Goal: Task Accomplishment & Management: Complete application form

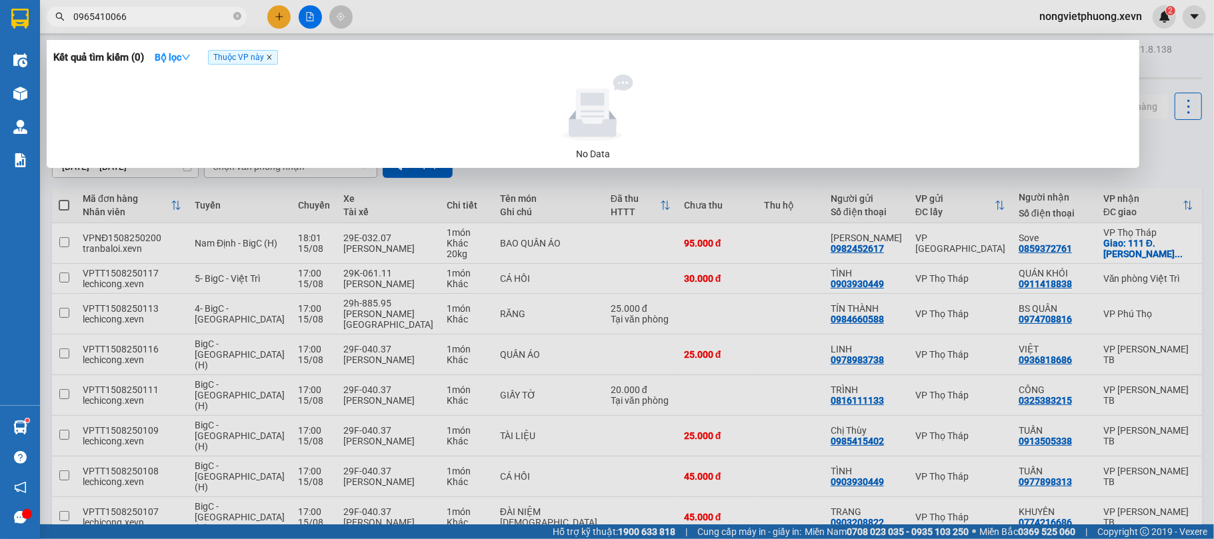
click at [273, 59] on icon "close" at bounding box center [269, 57] width 7 height 7
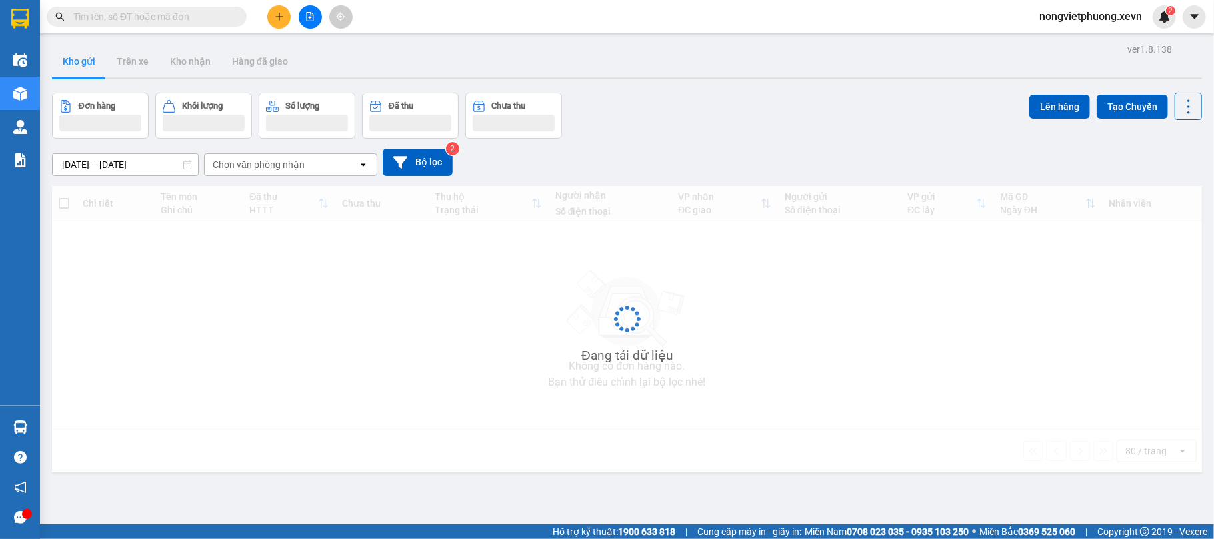
click at [121, 17] on input "text" at bounding box center [151, 16] width 157 height 15
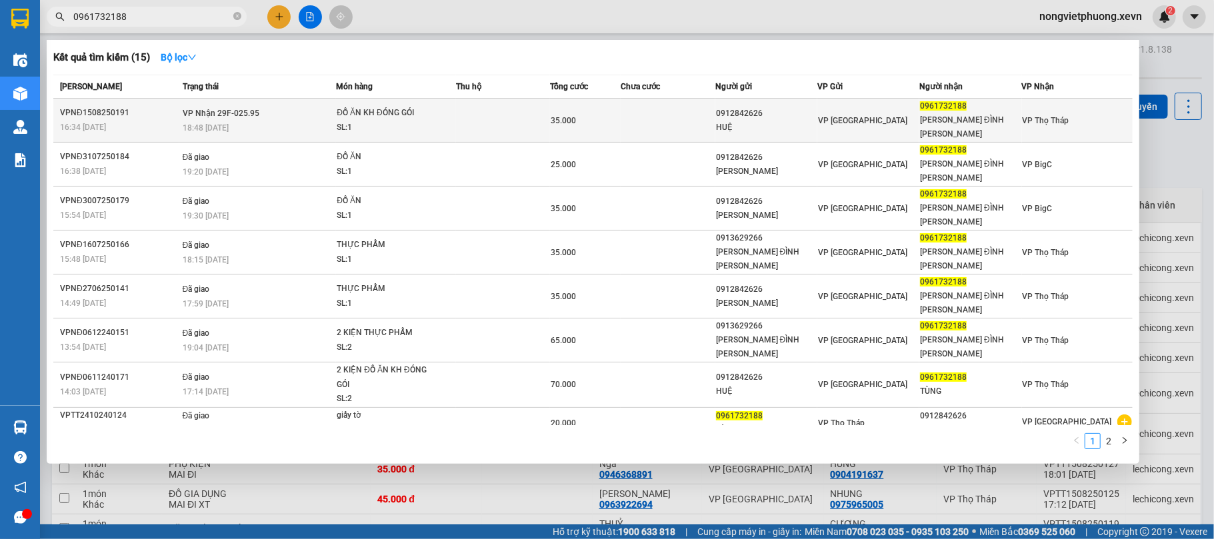
type input "0961732188"
click at [655, 120] on td at bounding box center [668, 121] width 94 height 44
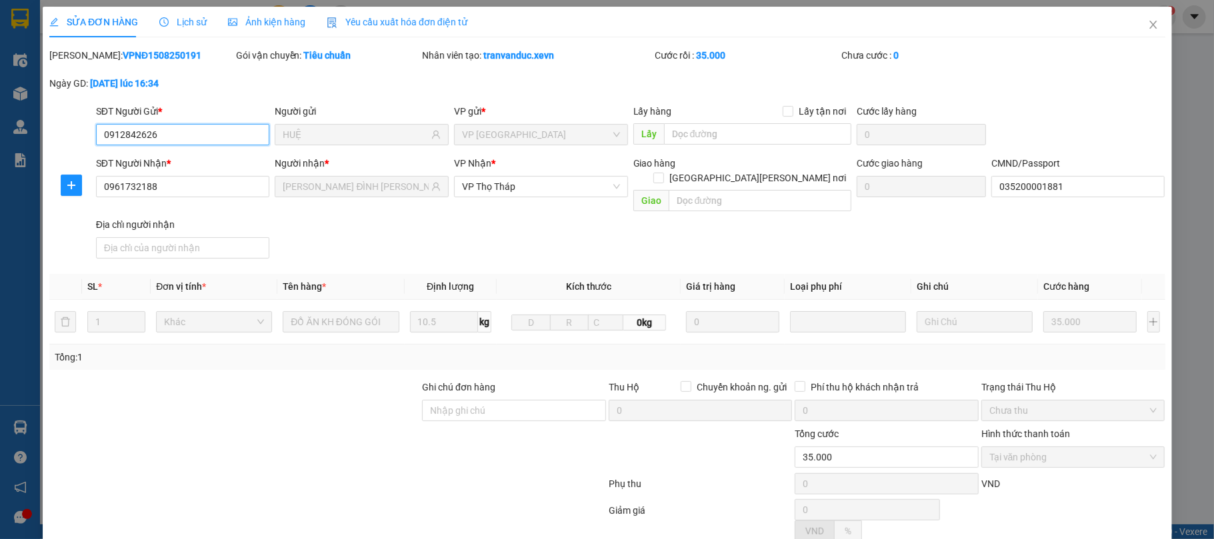
type input "0912842626"
type input "HUỆ"
type input "0961732188"
type input "[PERSON_NAME] ĐÌNH [PERSON_NAME]"
type input "035200001881"
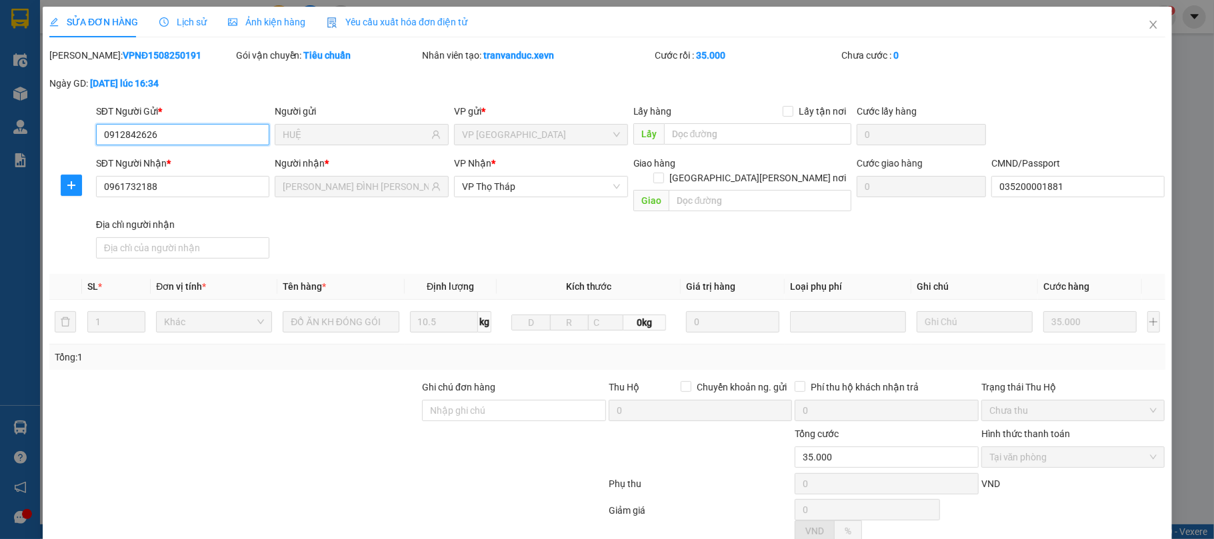
type input "35.000"
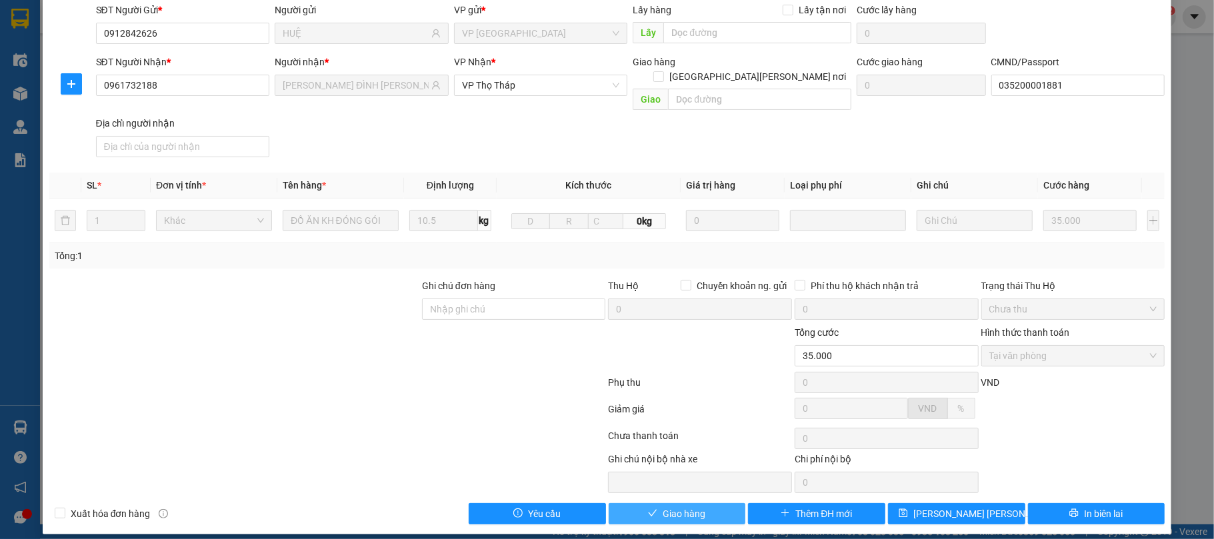
click at [667, 507] on span "Giao hàng" at bounding box center [684, 514] width 43 height 15
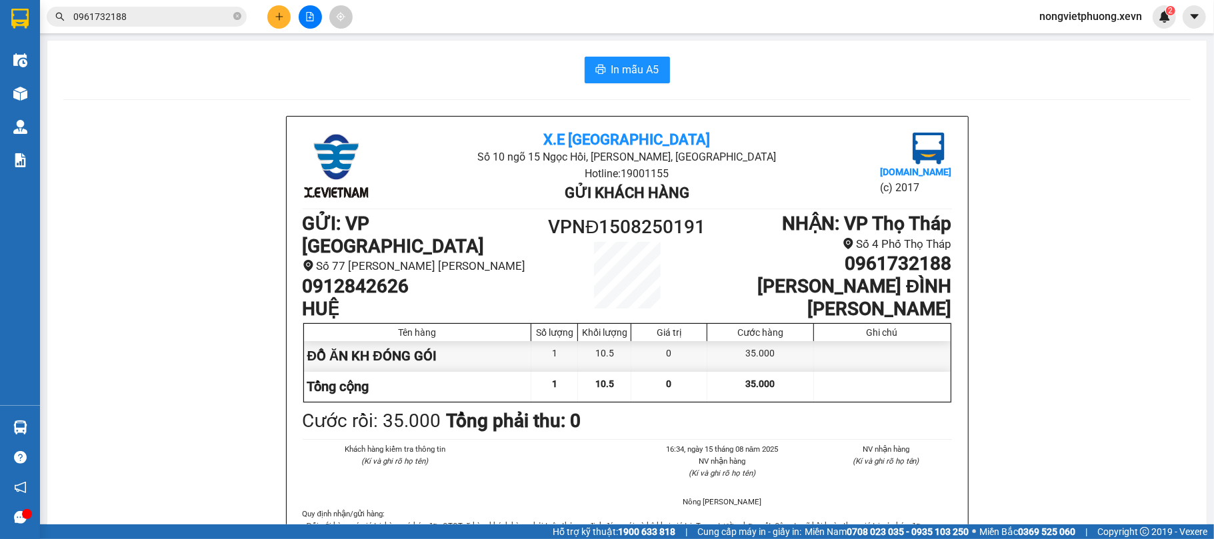
click at [129, 25] on span "0961732188" at bounding box center [147, 17] width 200 height 20
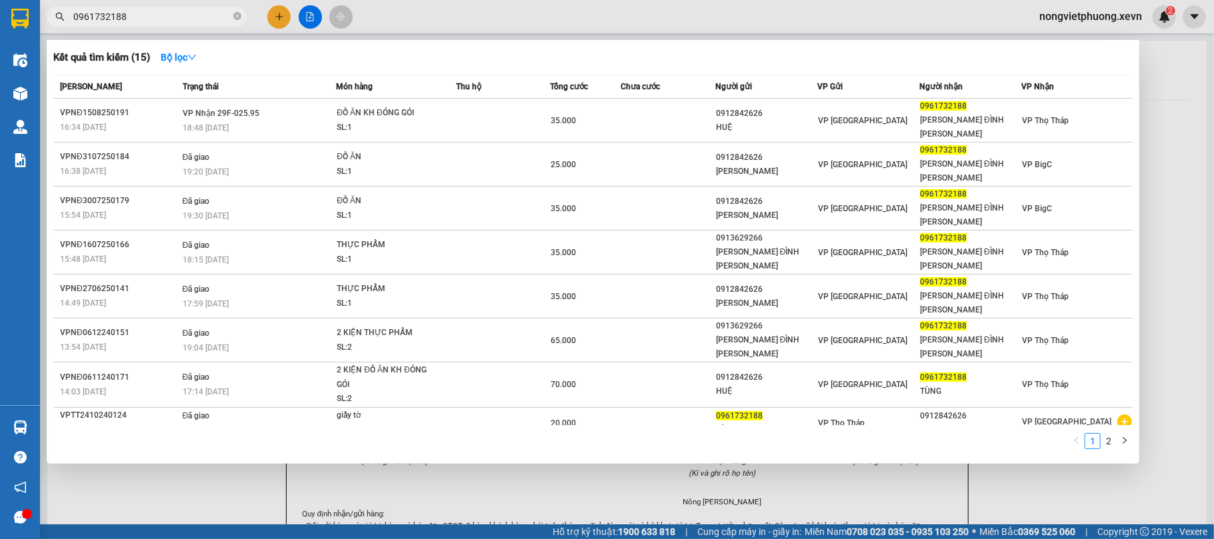
click at [129, 21] on input "0961732188" at bounding box center [151, 16] width 157 height 15
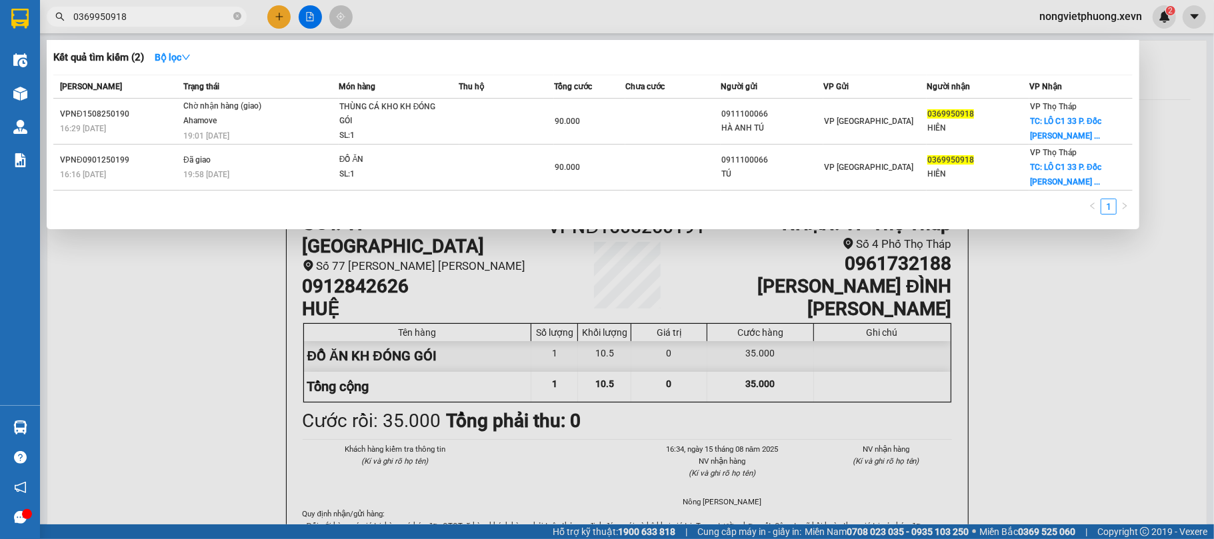
click at [185, 13] on input "0369950918" at bounding box center [151, 16] width 157 height 15
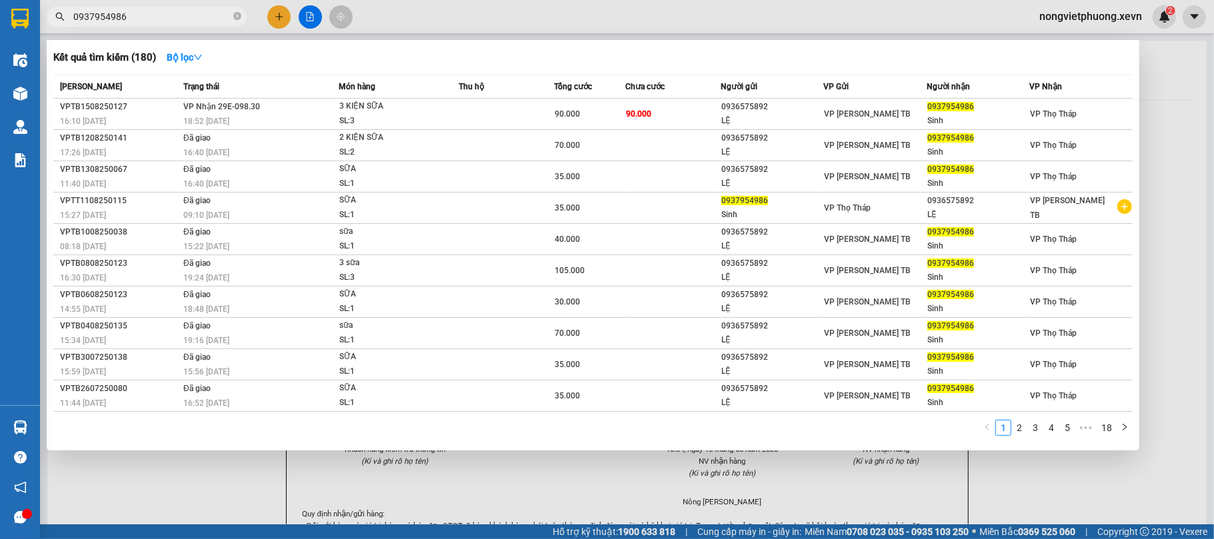
click at [155, 19] on input "0937954986" at bounding box center [151, 16] width 157 height 15
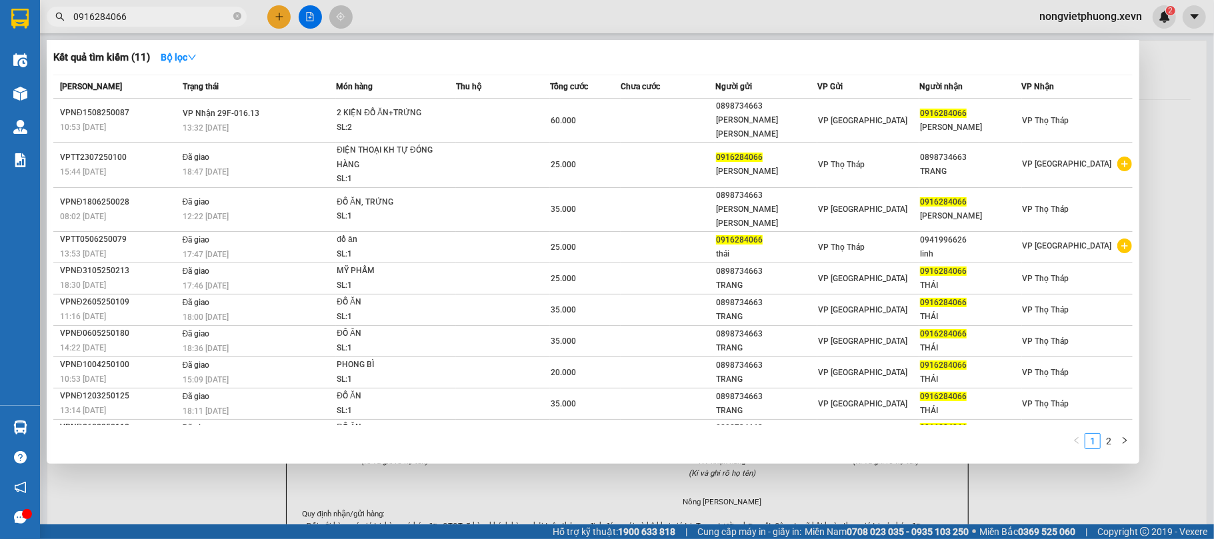
type input "0916284066"
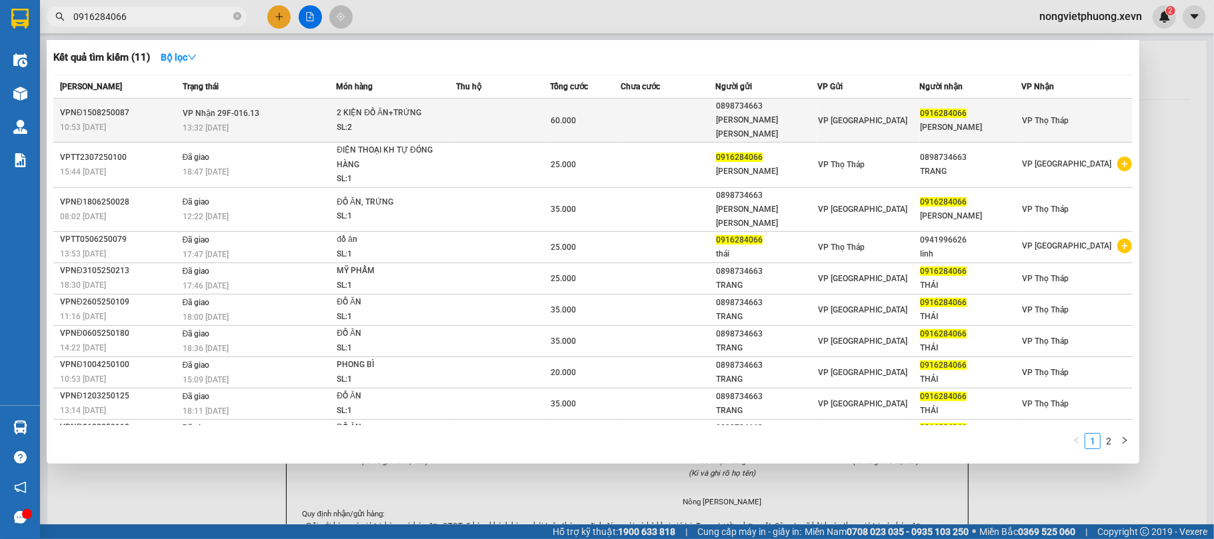
click at [504, 110] on td at bounding box center [503, 121] width 94 height 44
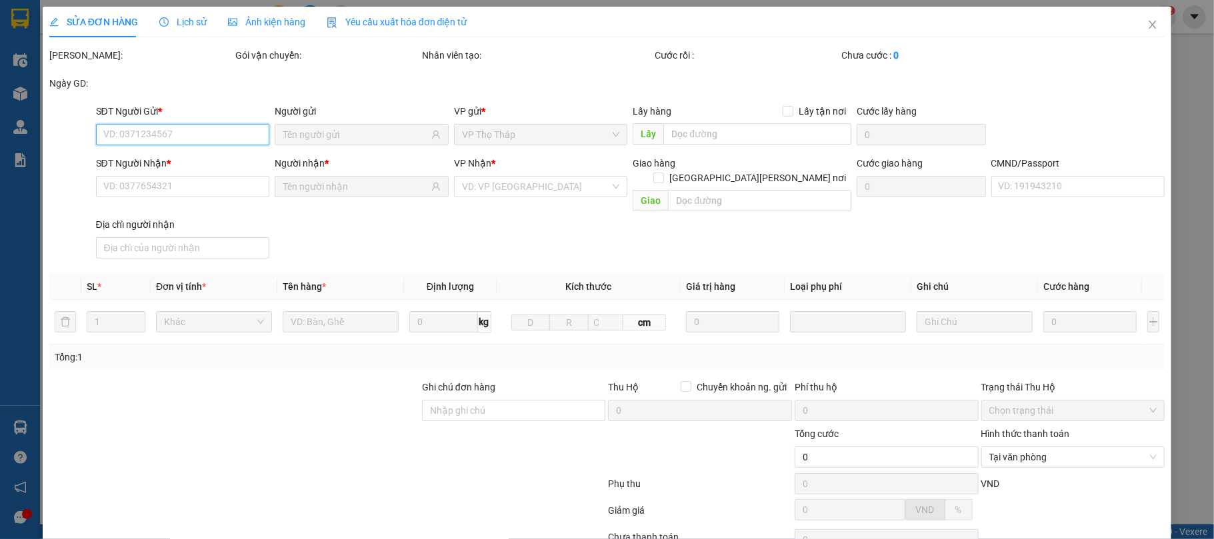
type input "0898734663"
type input "[PERSON_NAME] [PERSON_NAME]"
type input "0916284066"
type input "[PERSON_NAME]"
type input "tHÁI"
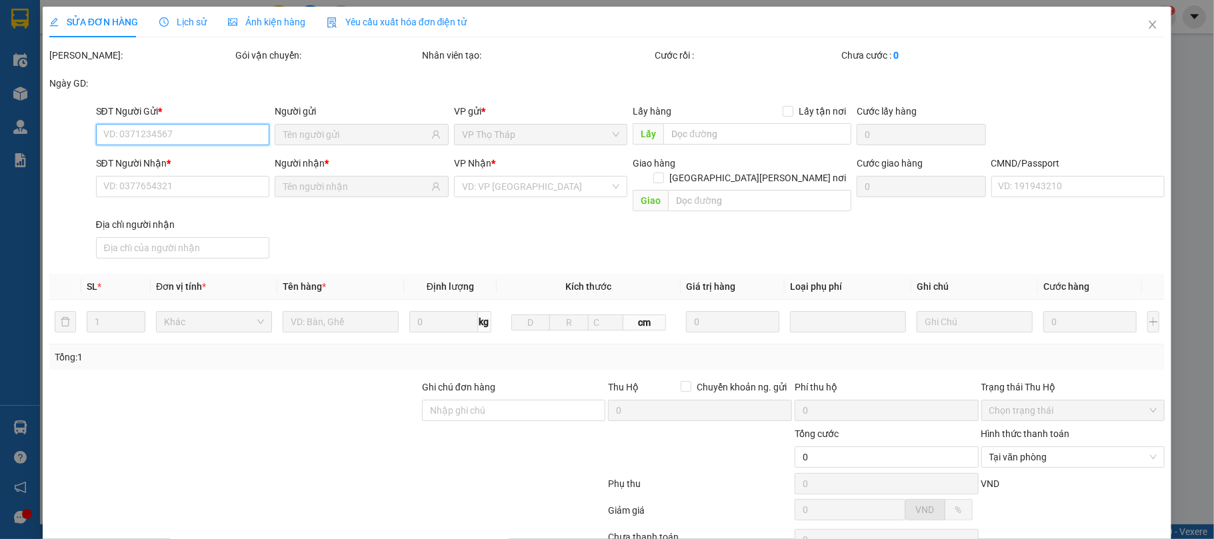
type input "60.000"
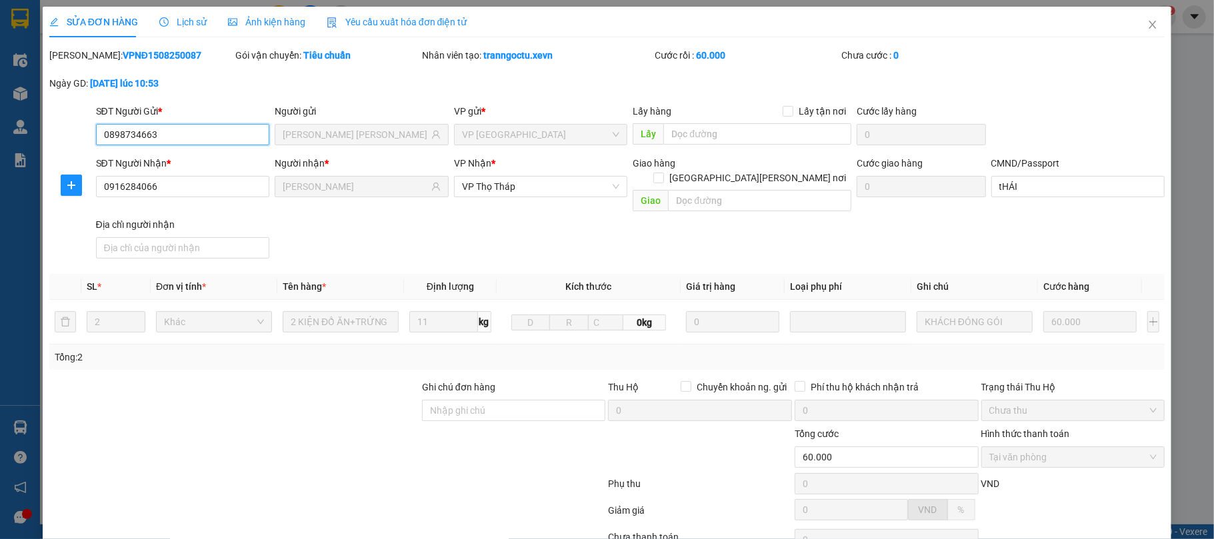
scroll to position [101, 0]
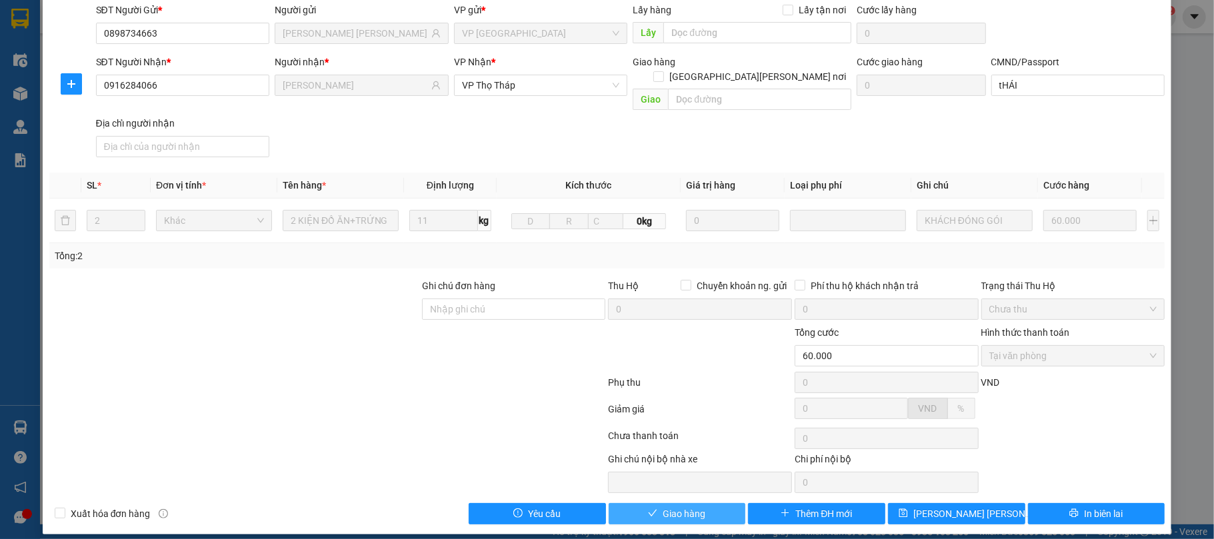
click at [647, 503] on button "Giao hàng" at bounding box center [677, 513] width 137 height 21
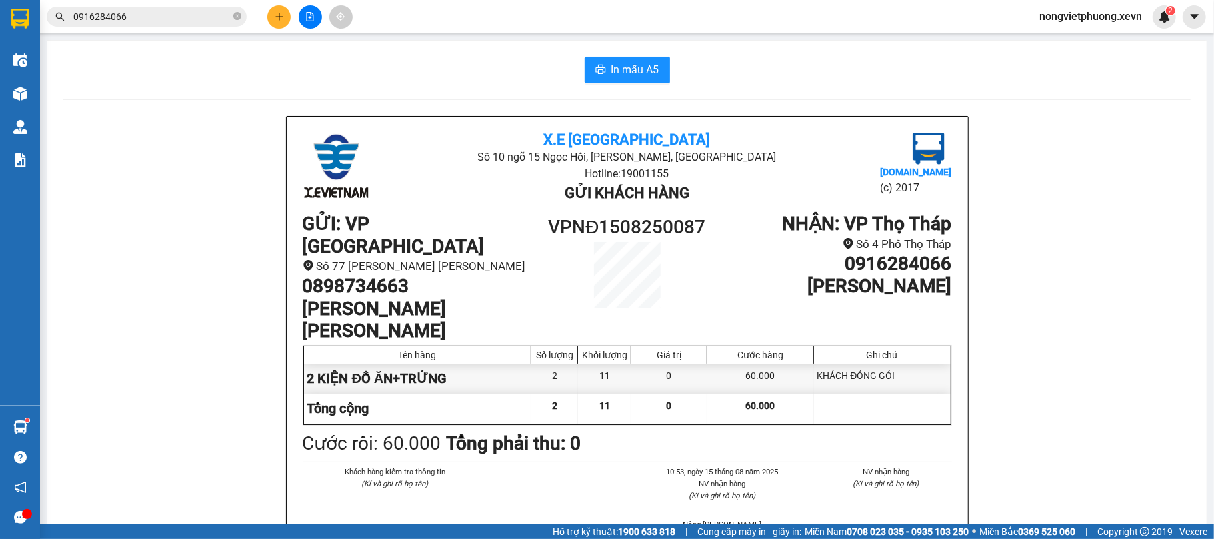
click at [183, 23] on input "0916284066" at bounding box center [151, 16] width 157 height 15
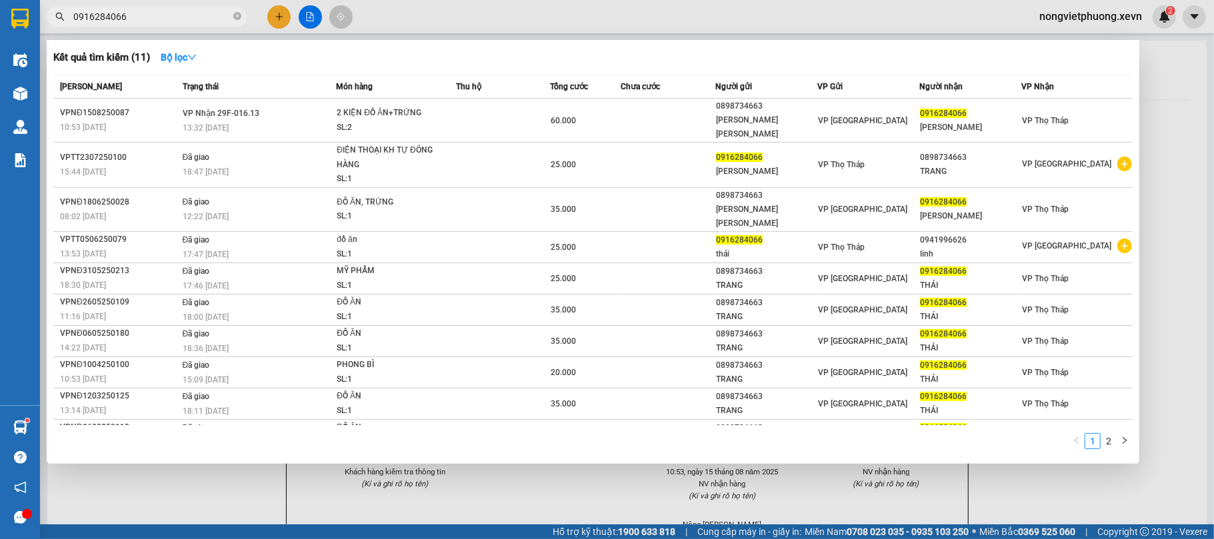
click at [183, 23] on input "0916284066" at bounding box center [151, 16] width 157 height 15
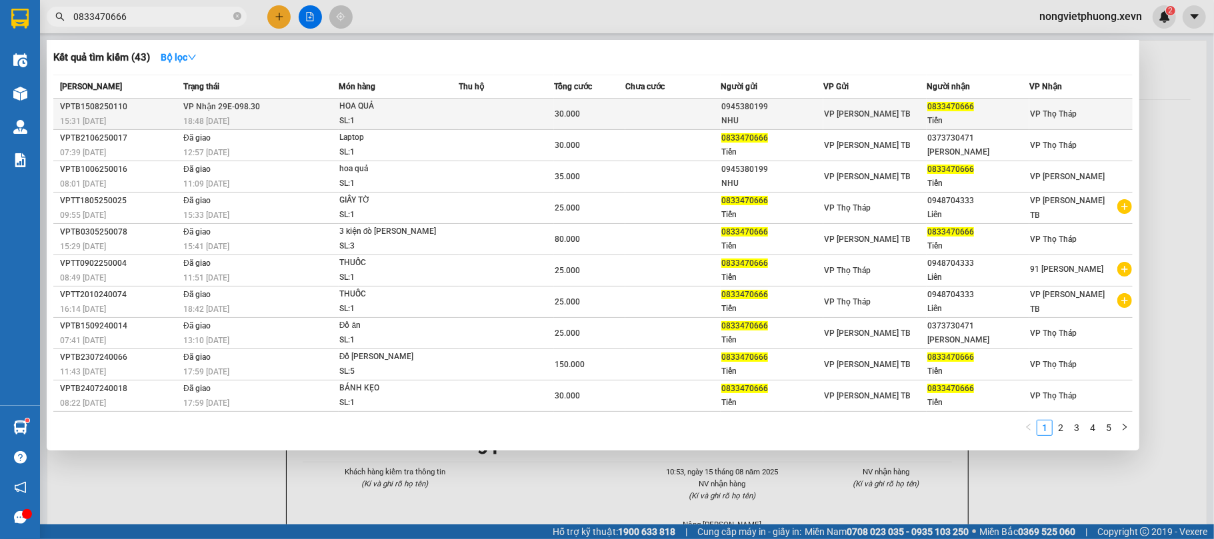
type input "0833470666"
click at [988, 113] on div "0833470666" at bounding box center [978, 107] width 102 height 14
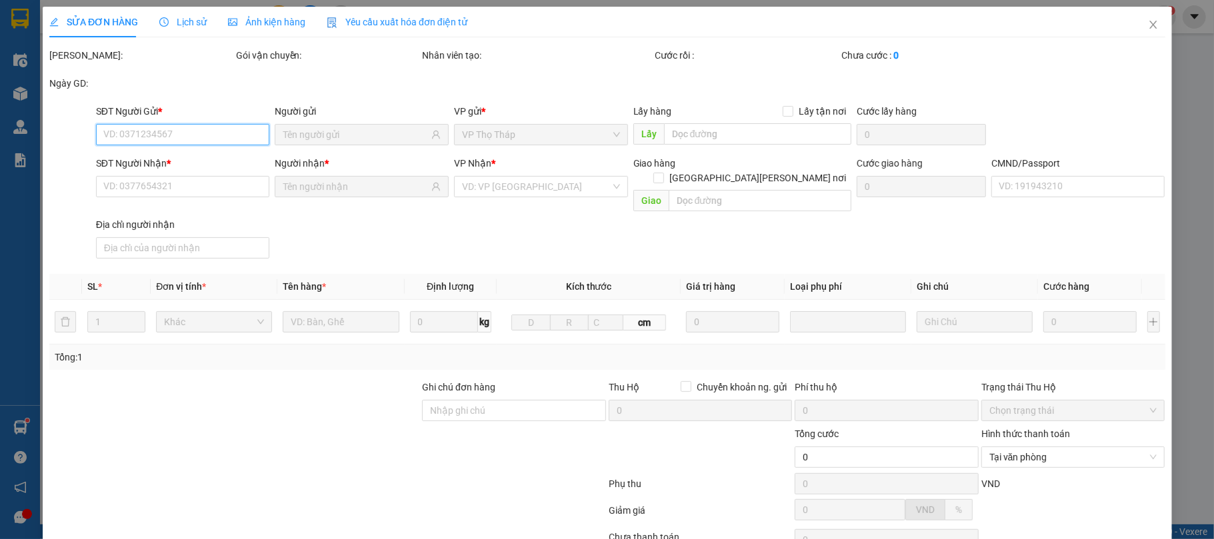
type input "0945380199"
type input "NHU"
type input "0833470666"
type input "Tiến"
type input "TRUWONG [PERSON_NAME] 034200001666"
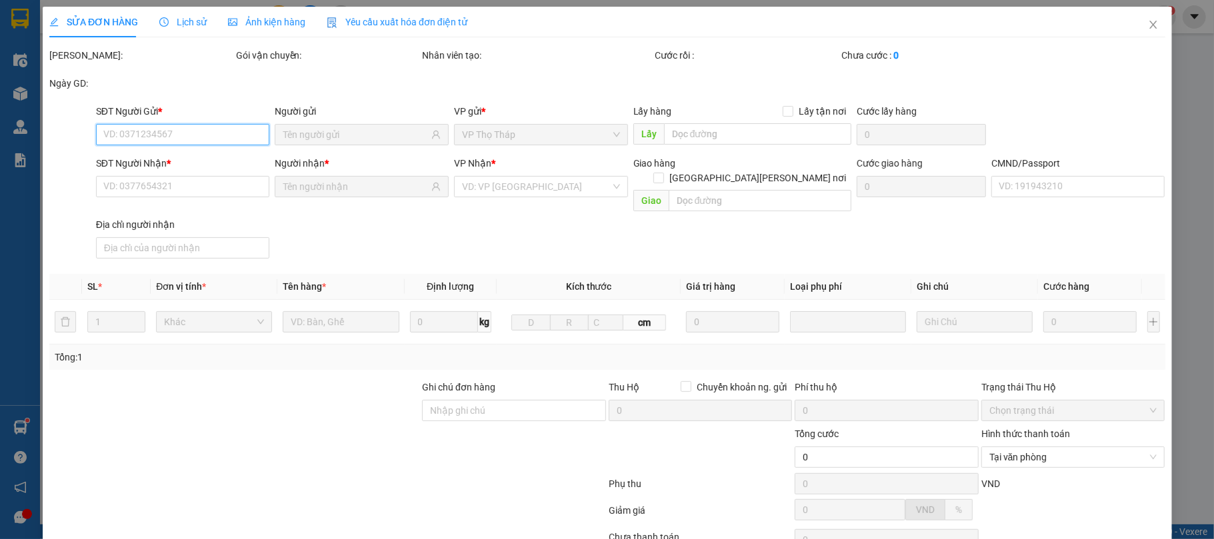
type input "30.000"
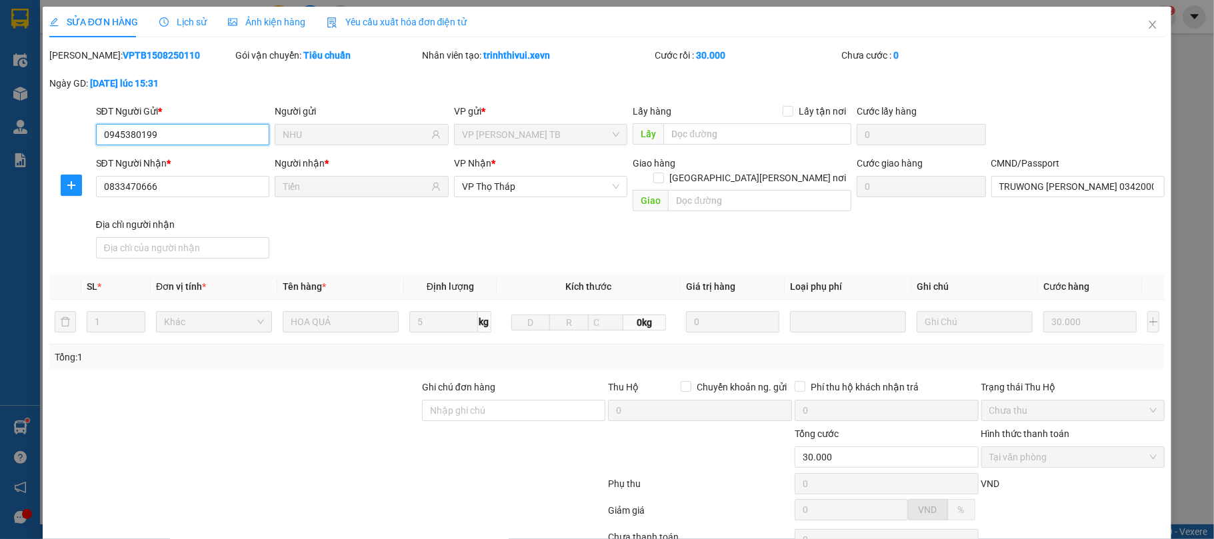
scroll to position [101, 0]
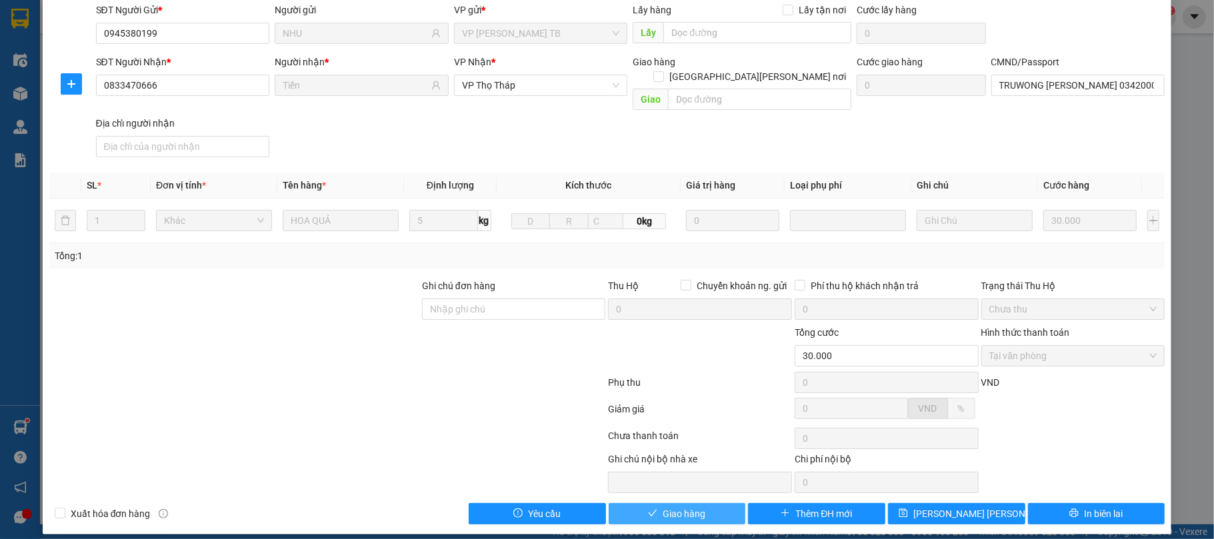
click at [669, 507] on span "Giao hàng" at bounding box center [684, 514] width 43 height 15
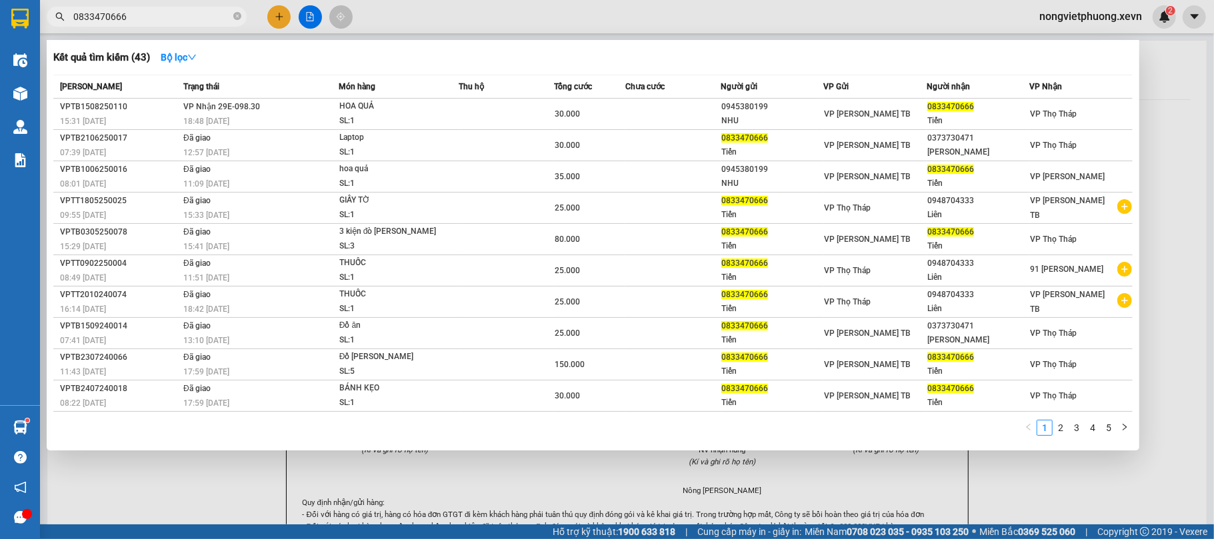
click at [144, 17] on input "0833470666" at bounding box center [151, 16] width 157 height 15
